Goal: Check status

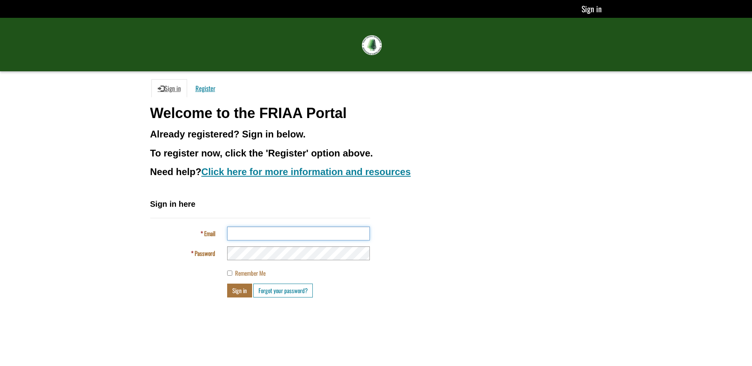
click at [257, 237] on input "Email" at bounding box center [298, 234] width 143 height 14
type input "**********"
click at [246, 291] on button "Sign in" at bounding box center [239, 291] width 25 height 14
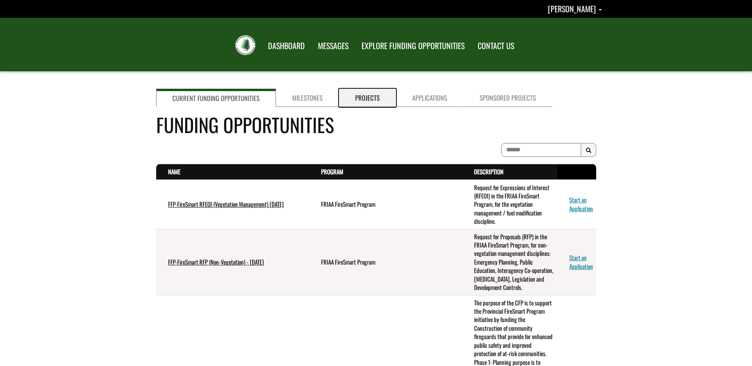
click at [381, 95] on link "Projects" at bounding box center [367, 98] width 57 height 18
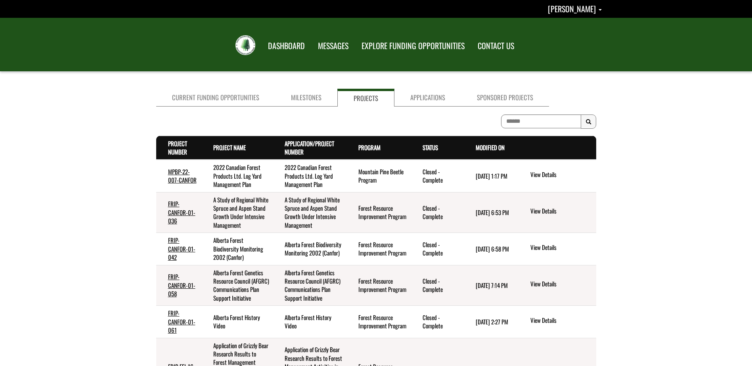
click at [442, 145] on th "Status . sort descending" at bounding box center [436, 148] width 53 height 24
click at [434, 146] on link "Status . sort descending" at bounding box center [429, 147] width 15 height 9
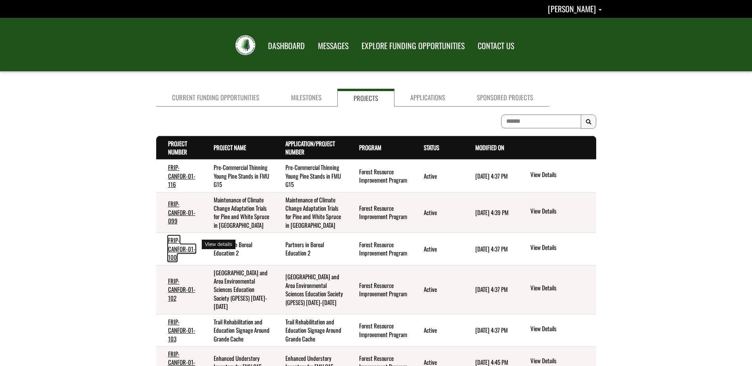
click at [179, 241] on link "FRIP-CANFOR-01-100" at bounding box center [181, 249] width 27 height 26
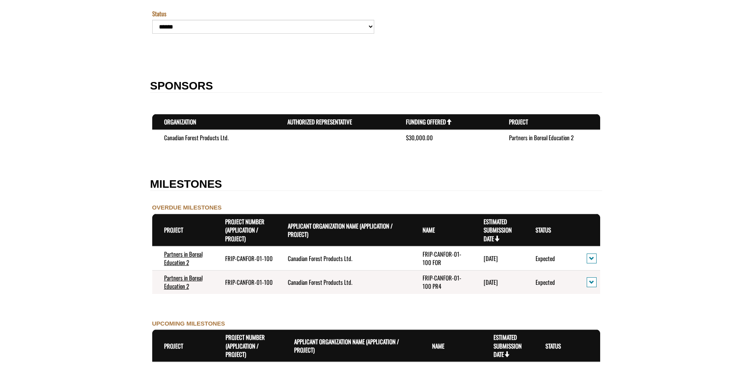
scroll to position [634, 0]
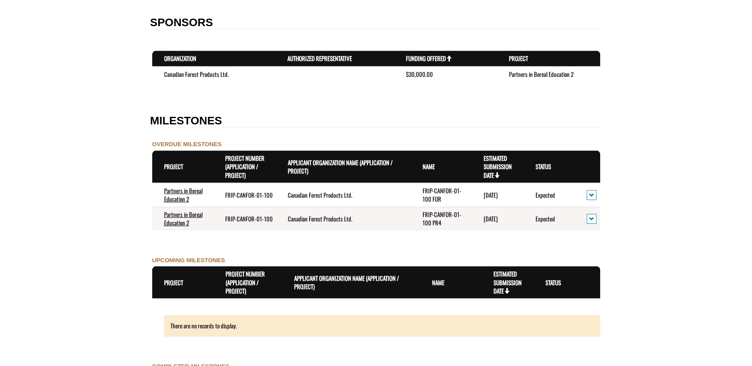
drag, startPoint x: 511, startPoint y: 196, endPoint x: 463, endPoint y: 199, distance: 48.0
click at [463, 199] on tr "Partners in Boreal Education 2 FRIP-CANFOR-01-100 Canadian Forest Products Ltd.…" at bounding box center [376, 195] width 448 height 24
drag, startPoint x: 463, startPoint y: 199, endPoint x: 286, endPoint y: 228, distance: 178.8
click at [288, 228] on td "Canadian Forest Products Ltd." at bounding box center [343, 218] width 135 height 23
drag, startPoint x: 418, startPoint y: 215, endPoint x: 559, endPoint y: 222, distance: 141.3
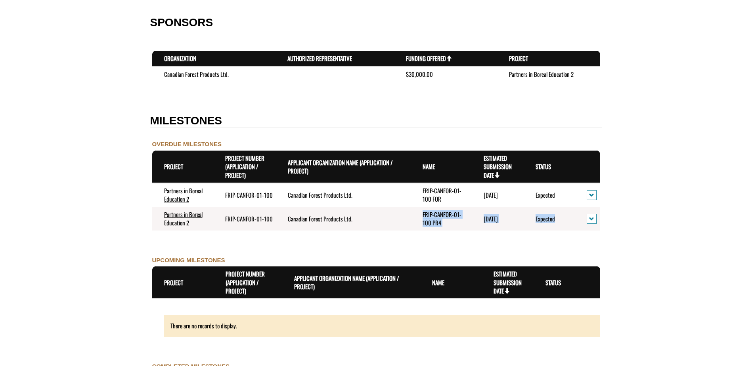
click at [559, 222] on tr "Partners in Boreal Education 2 FRIP-CANFOR-01-100 Canadian Forest Products Ltd.…" at bounding box center [376, 218] width 448 height 23
drag, startPoint x: 559, startPoint y: 222, endPoint x: 463, endPoint y: 243, distance: 97.7
click at [463, 243] on td "OVERDUE MILESTONES Project . sort descending Project Number (Application / Proj…" at bounding box center [376, 190] width 452 height 116
click at [437, 200] on td "FRIP-CANFOR-01-100 FOR" at bounding box center [440, 195] width 61 height 24
